Goal: Communication & Community: Answer question/provide support

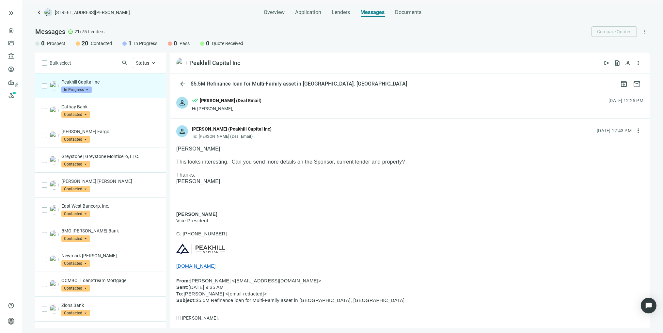
scroll to position [36, 0]
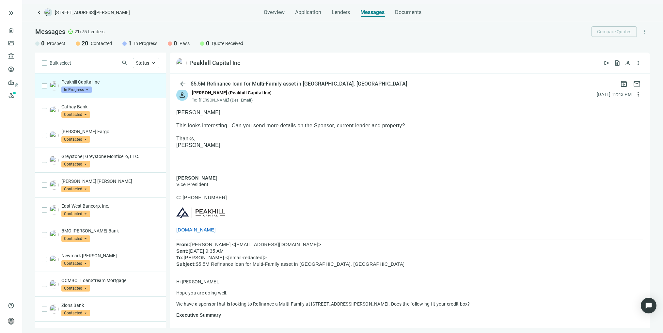
drag, startPoint x: 228, startPoint y: 232, endPoint x: 174, endPoint y: 232, distance: 53.5
drag, startPoint x: 575, startPoint y: 144, endPoint x: 624, endPoint y: 117, distance: 55.5
click at [576, 142] on p "[PERSON_NAME]" at bounding box center [409, 145] width 467 height 7
click at [635, 95] on span "more_vert" at bounding box center [638, 94] width 7 height 7
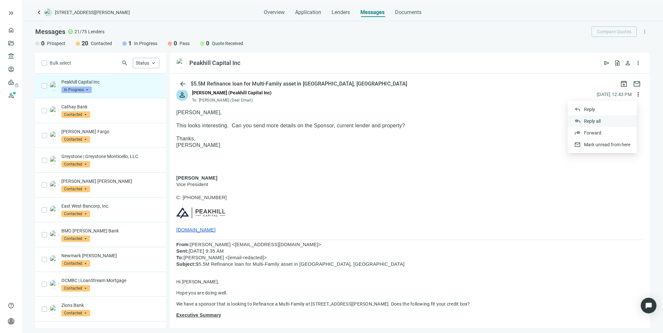
click at [590, 120] on span "Reply all" at bounding box center [592, 121] width 17 height 5
type textarea "**********"
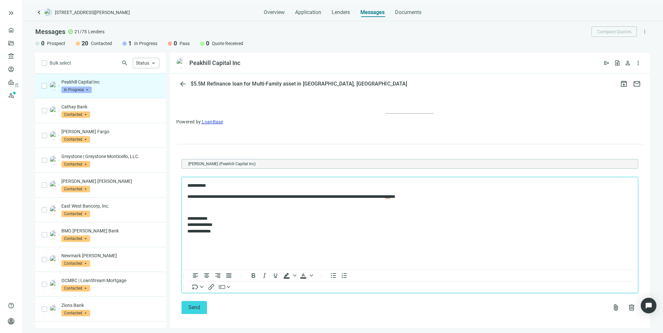
scroll to position [462, 0]
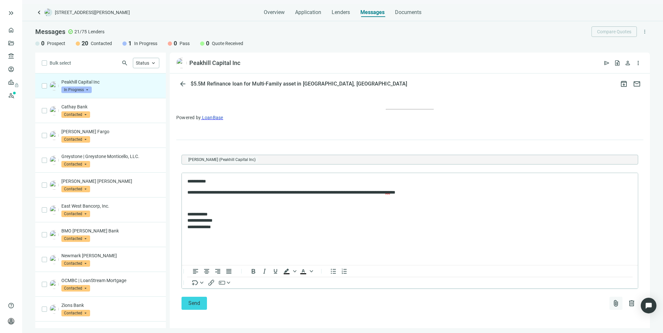
click at [612, 301] on span "attach_file" at bounding box center [616, 303] width 8 height 8
click at [568, 286] on span "Upload new" at bounding box center [563, 287] width 24 height 5
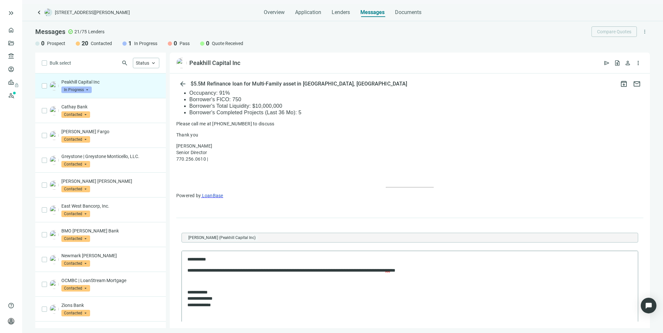
scroll to position [459, 0]
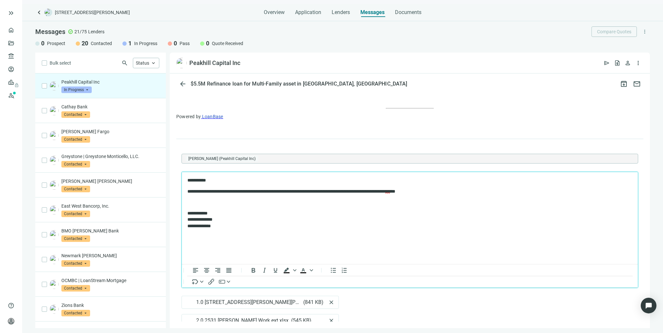
click at [452, 191] on p "**********" at bounding box center [406, 191] width 438 height 7
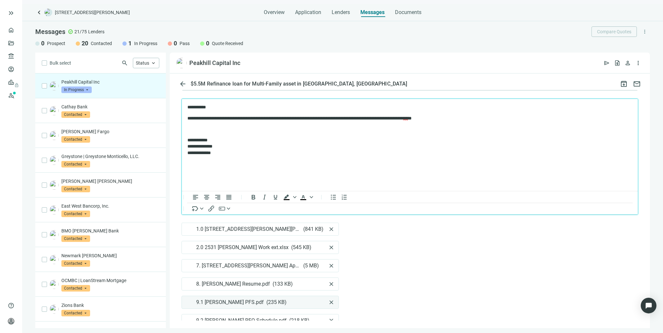
scroll to position [568, 0]
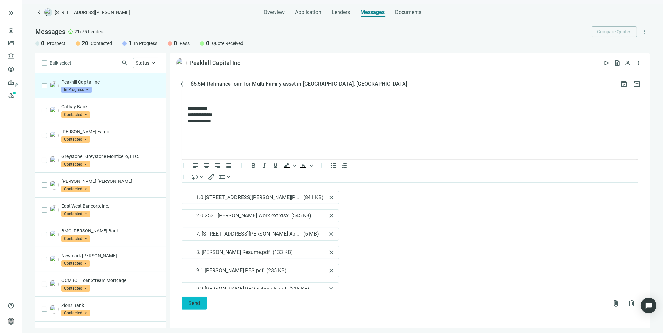
click at [191, 302] on span "Send" at bounding box center [194, 303] width 12 height 6
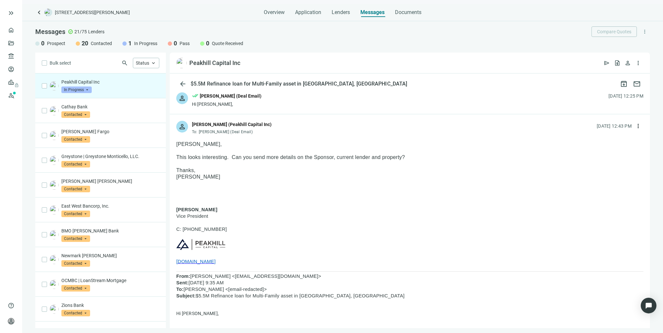
scroll to position [0, 0]
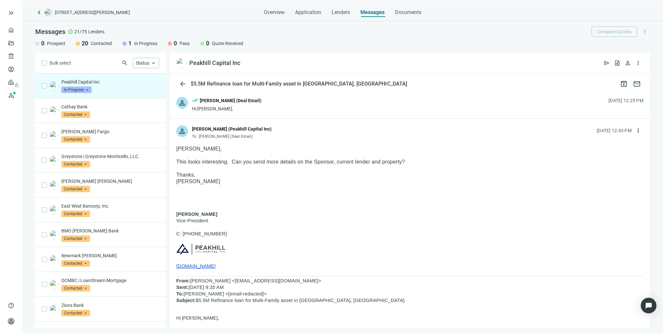
click at [208, 268] on span "[DOMAIN_NAME]" at bounding box center [196, 265] width 40 height 5
